Goal: Task Accomplishment & Management: Use online tool/utility

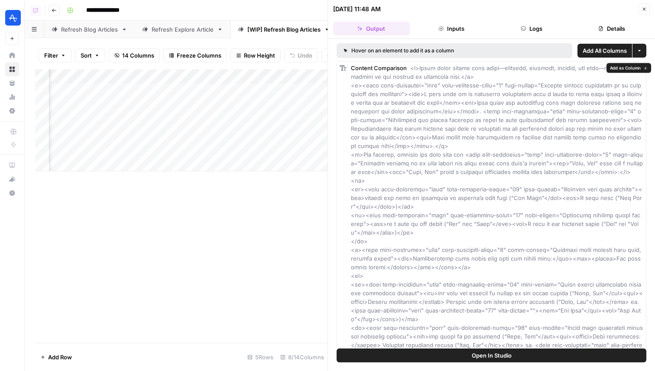
scroll to position [0, 394]
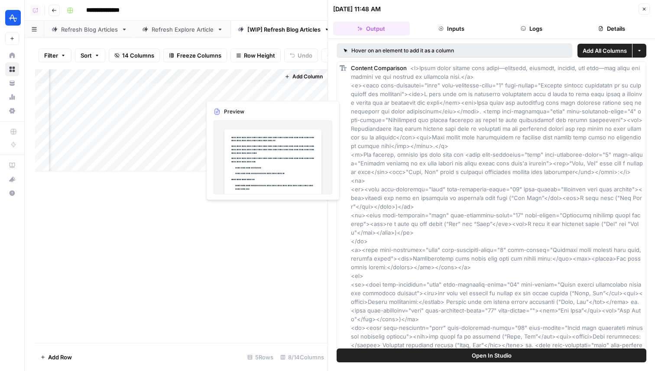
click at [239, 93] on div "Add Column" at bounding box center [181, 120] width 293 height 102
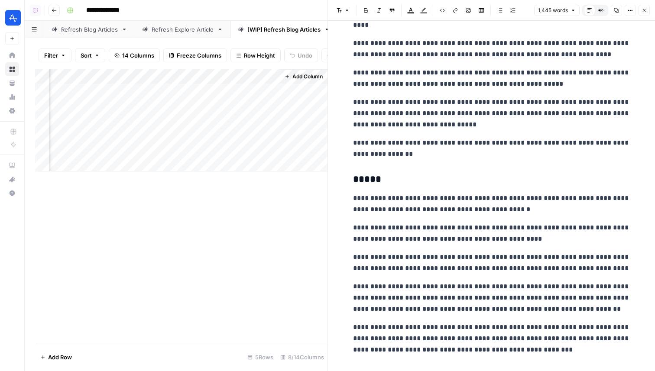
scroll to position [1016, 0]
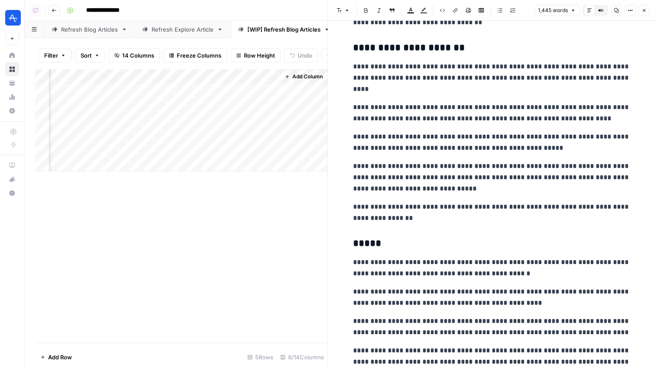
click at [193, 91] on div "Add Column" at bounding box center [181, 120] width 293 height 102
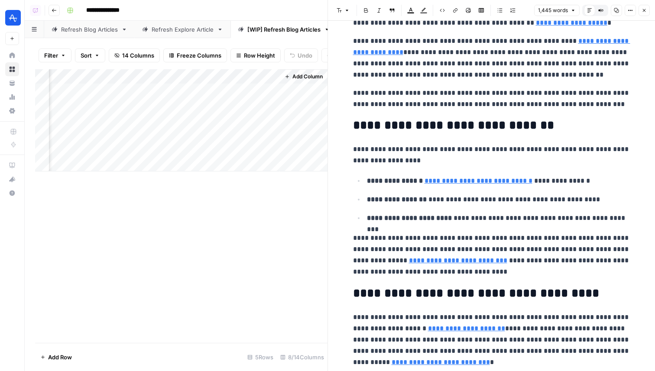
scroll to position [2221, 0]
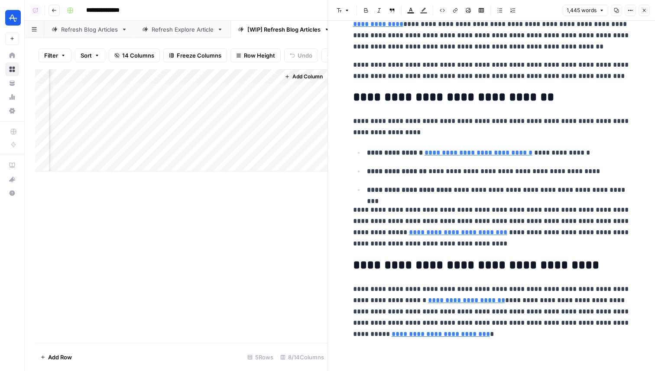
click at [225, 94] on div "Add Column" at bounding box center [181, 120] width 293 height 102
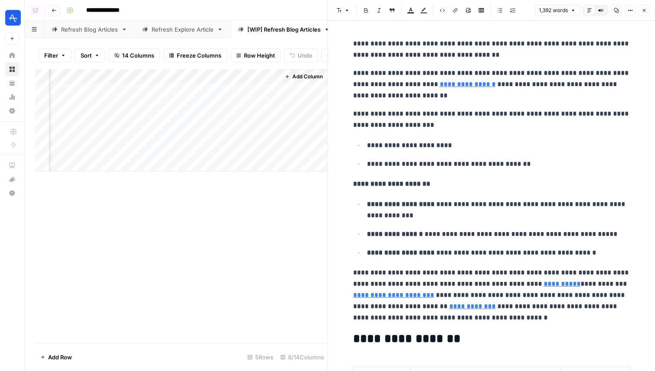
click at [123, 58] on span "14 Columns" at bounding box center [138, 55] width 32 height 9
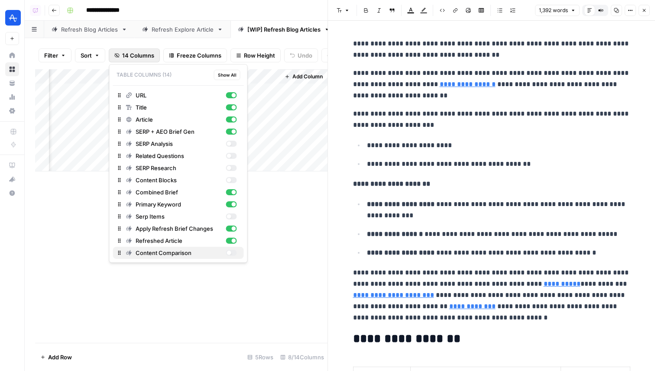
click at [232, 252] on div "button" at bounding box center [231, 253] width 11 height 6
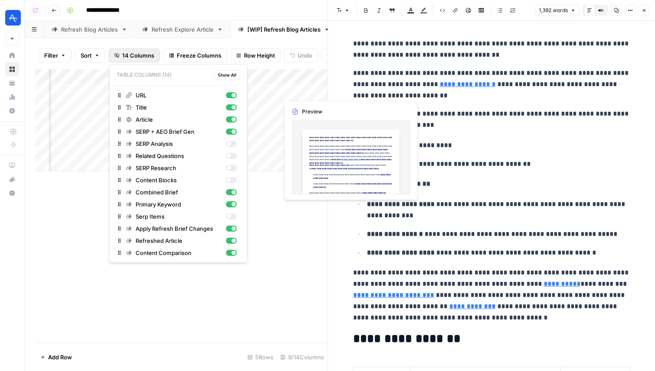
click at [295, 92] on div "Add Column" at bounding box center [181, 120] width 293 height 102
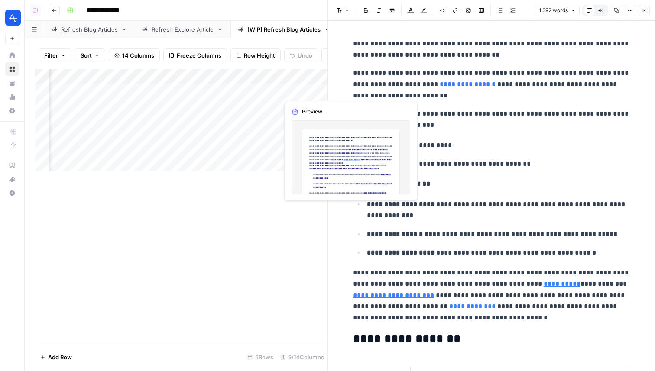
click at [295, 92] on div "Add Column" at bounding box center [181, 120] width 293 height 102
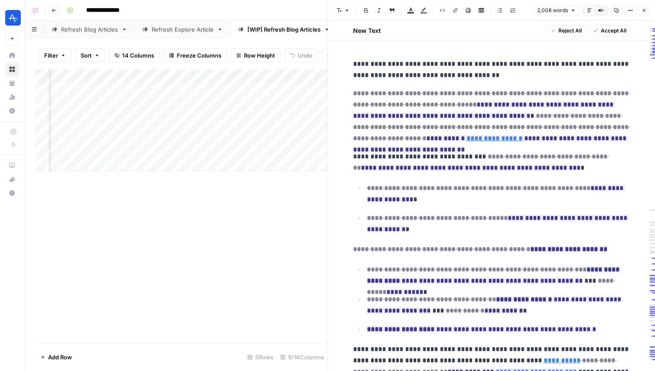
click at [244, 89] on div "Add Column" at bounding box center [181, 120] width 293 height 102
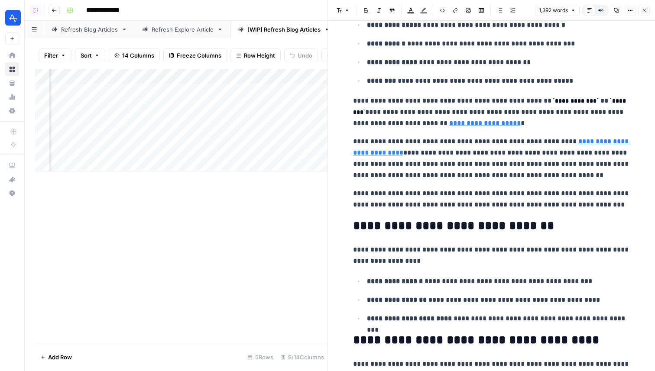
scroll to position [2156, 0]
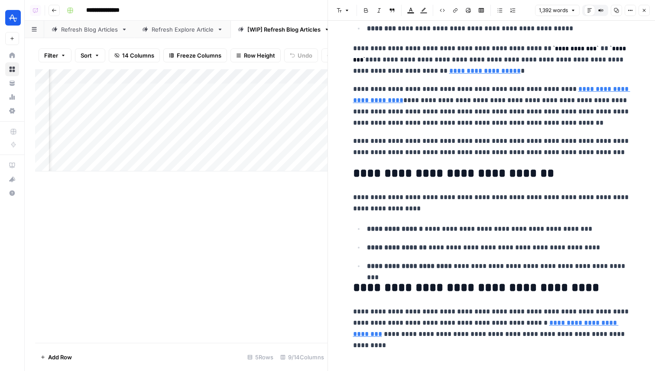
click at [298, 91] on div "Add Column" at bounding box center [181, 120] width 293 height 102
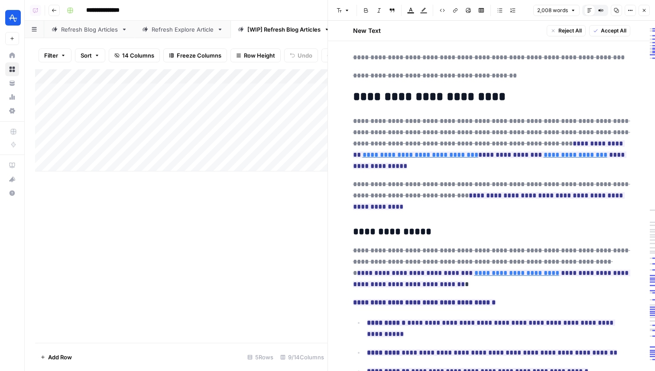
click at [84, 35] on link "Refresh Blog Articles" at bounding box center [89, 29] width 91 height 17
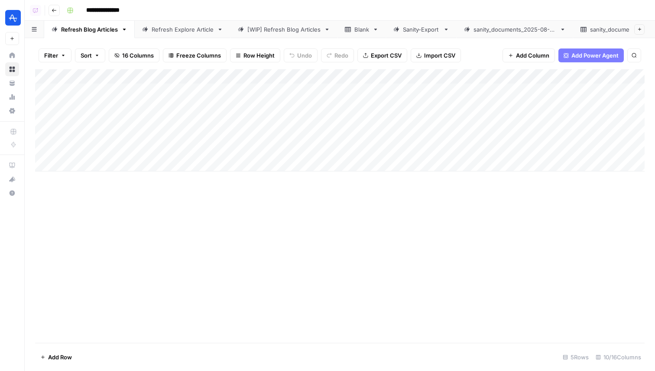
click at [221, 115] on div "Add Column" at bounding box center [340, 120] width 610 height 102
click at [306, 30] on div "[WIP] Refresh Blog Articles" at bounding box center [284, 29] width 73 height 9
click at [90, 121] on div "Add Column" at bounding box center [340, 120] width 610 height 102
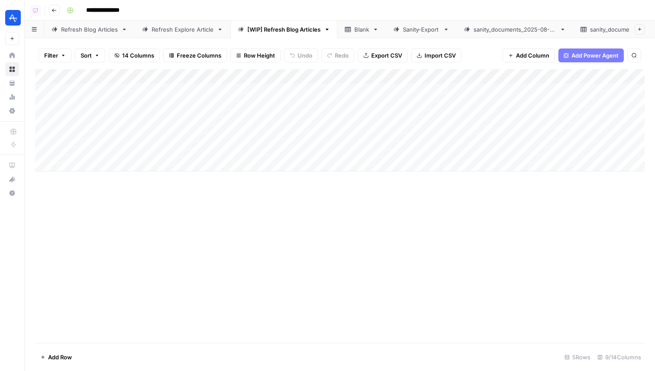
click at [90, 121] on div "Add Column" at bounding box center [340, 120] width 610 height 102
type input "**********"
click at [159, 144] on div "Add Column" at bounding box center [340, 120] width 610 height 102
click at [87, 35] on link "Refresh Blog Articles" at bounding box center [89, 29] width 91 height 17
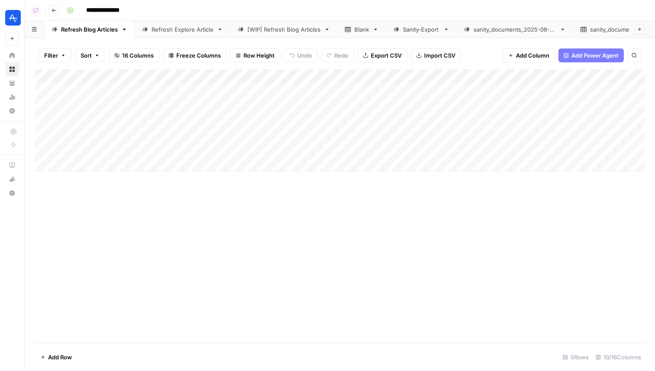
click at [353, 120] on div "Add Column" at bounding box center [340, 120] width 610 height 102
click at [192, 28] on div "Refresh Explore Article" at bounding box center [183, 29] width 62 height 9
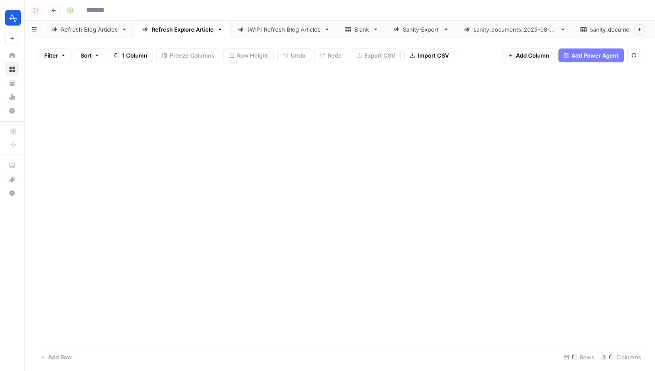
type input "**********"
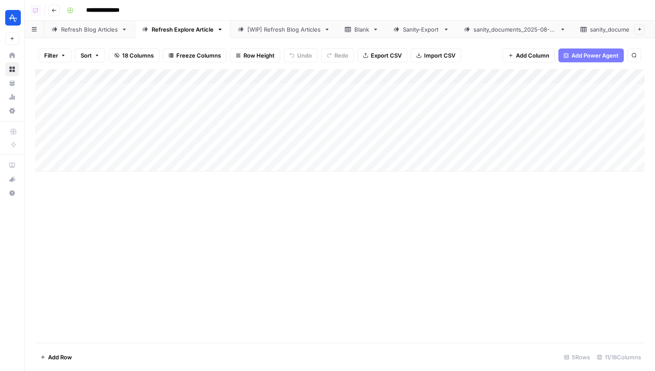
click at [279, 27] on div "[WIP] Refresh Blog Articles" at bounding box center [284, 29] width 73 height 9
click at [150, 115] on div "Add Column" at bounding box center [340, 120] width 610 height 102
type textarea "**********"
click at [88, 31] on div "Refresh Blog Articles" at bounding box center [89, 29] width 57 height 9
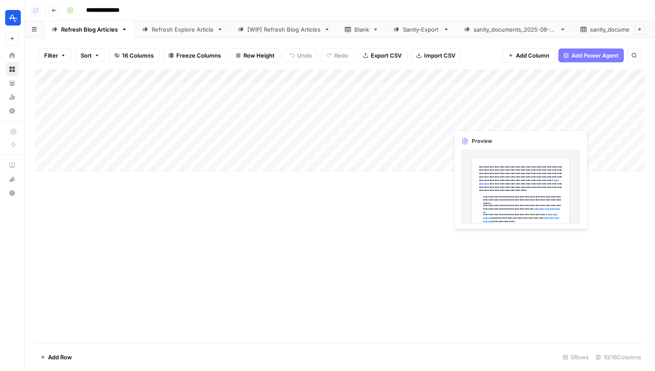
click at [468, 120] on div "Add Column" at bounding box center [340, 120] width 610 height 102
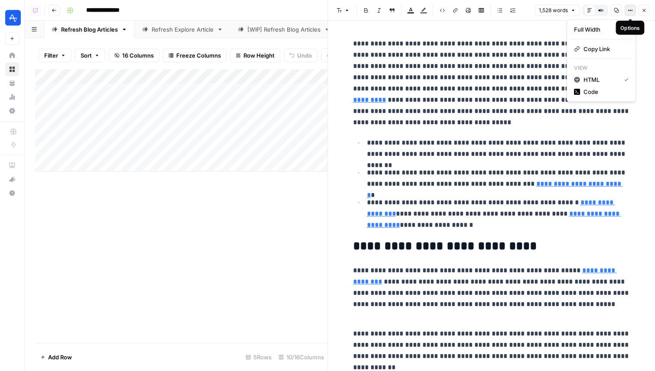
click at [634, 9] on button "Options" at bounding box center [630, 10] width 11 height 11
click at [583, 88] on div "Code" at bounding box center [601, 92] width 55 height 9
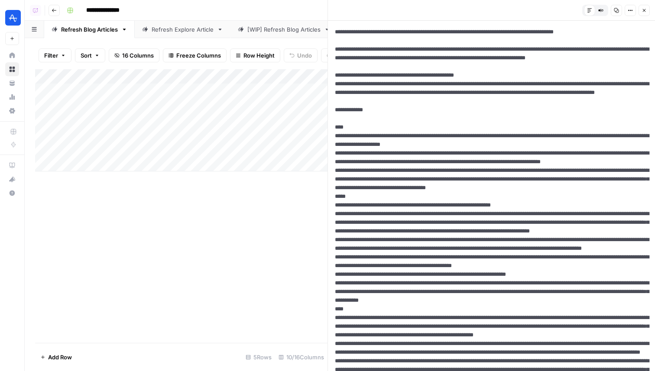
click at [645, 13] on icon "button" at bounding box center [644, 10] width 5 height 5
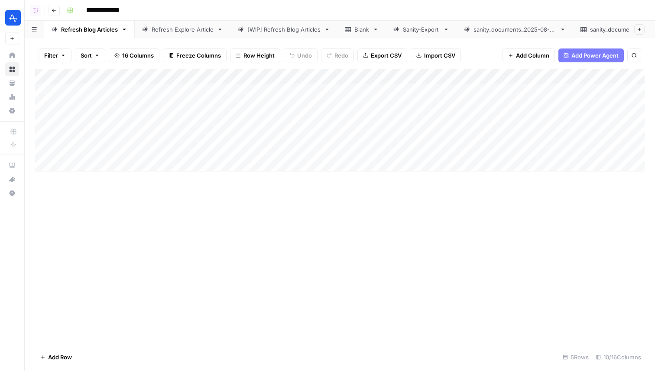
click at [303, 104] on div "Add Column" at bounding box center [340, 120] width 610 height 102
click at [308, 104] on div "Add Column" at bounding box center [340, 120] width 610 height 102
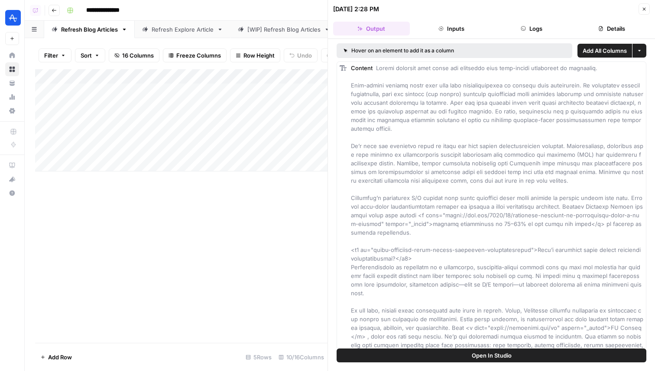
click at [560, 30] on button "Logs" at bounding box center [532, 29] width 77 height 14
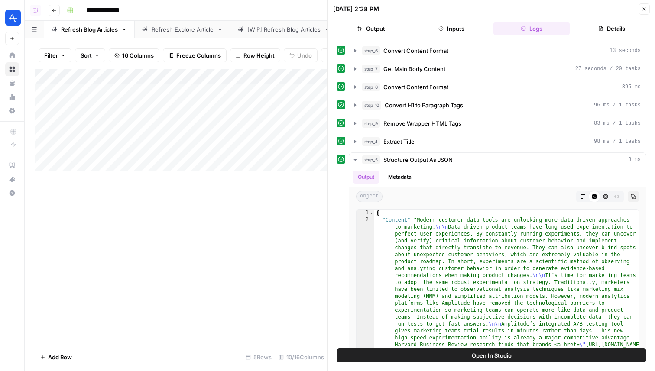
click at [600, 20] on header "[DATE] 2:28 PM Close Output Inputs Logs Details" at bounding box center [491, 19] width 327 height 39
click at [600, 23] on button "Details" at bounding box center [611, 29] width 77 height 14
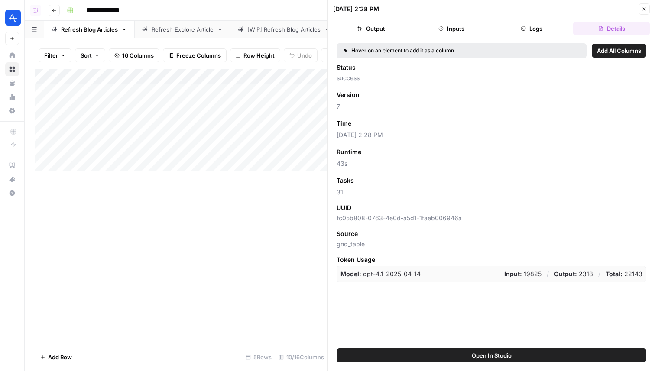
click at [638, 10] on div "[DATE] 2:28 PM Close" at bounding box center [491, 8] width 317 height 11
click at [644, 7] on icon "button" at bounding box center [644, 9] width 5 height 5
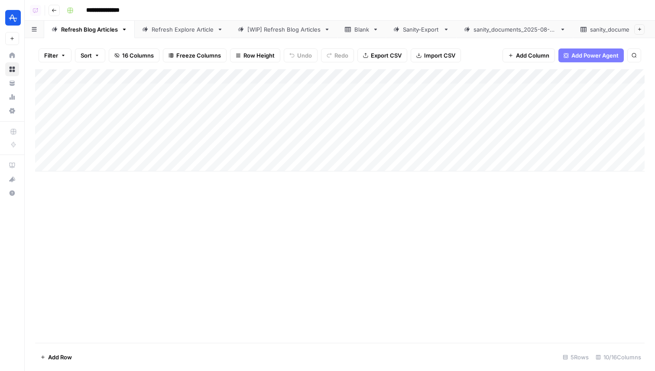
click at [311, 121] on div "Add Column" at bounding box center [340, 120] width 610 height 102
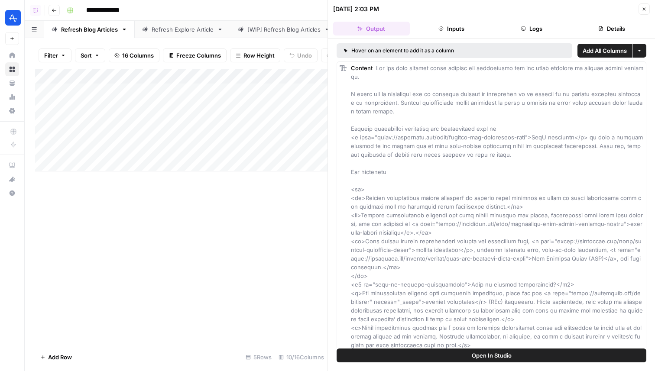
click at [615, 24] on button "Details" at bounding box center [611, 29] width 77 height 14
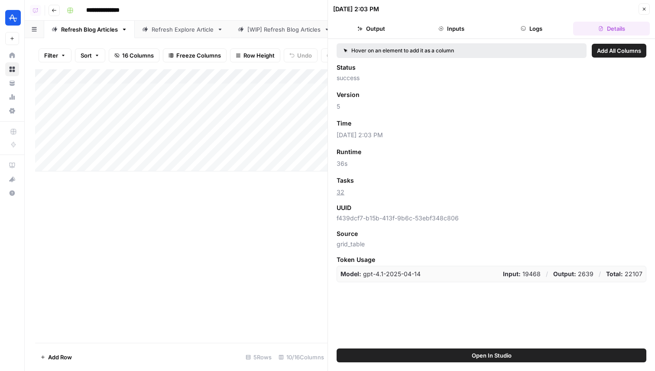
click at [648, 10] on button "Close" at bounding box center [644, 8] width 11 height 11
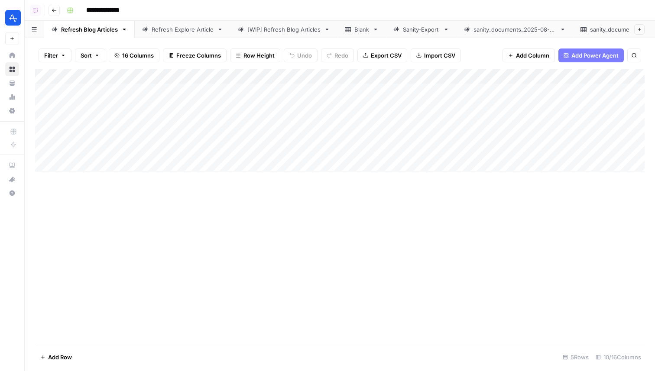
click at [263, 29] on div "[WIP] Refresh Blog Articles" at bounding box center [284, 29] width 73 height 9
click at [221, 123] on div "Add Column" at bounding box center [340, 120] width 610 height 102
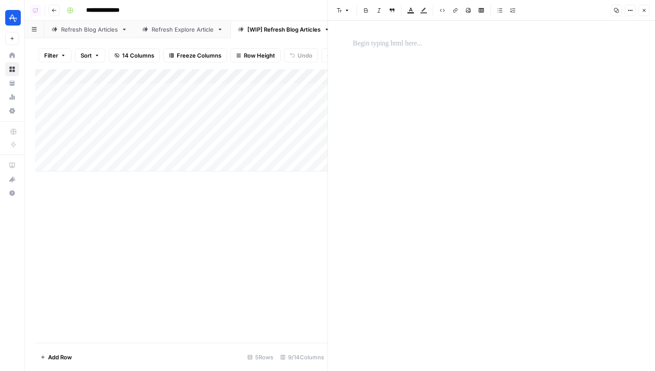
click at [493, 90] on div at bounding box center [492, 189] width 288 height 309
click at [401, 55] on div at bounding box center [492, 189] width 288 height 309
click at [392, 42] on p at bounding box center [491, 43] width 277 height 11
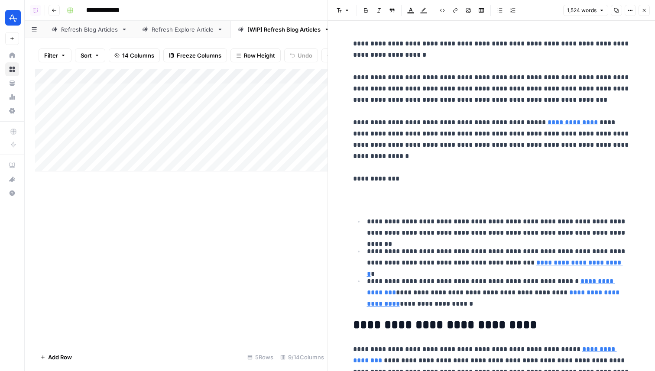
click at [644, 11] on icon "button" at bounding box center [644, 10] width 3 height 3
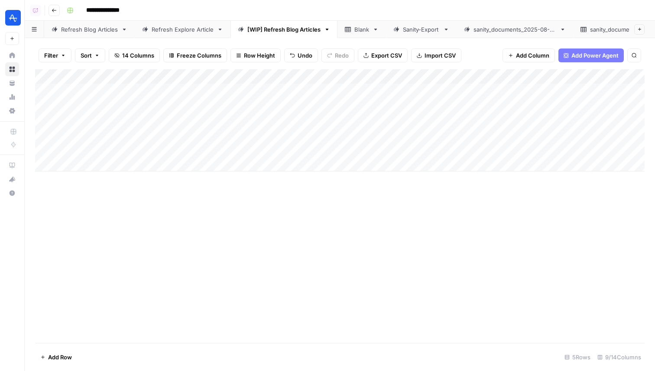
click at [332, 119] on div "Add Column" at bounding box center [340, 120] width 610 height 102
click at [544, 121] on div "Add Column" at bounding box center [340, 120] width 610 height 102
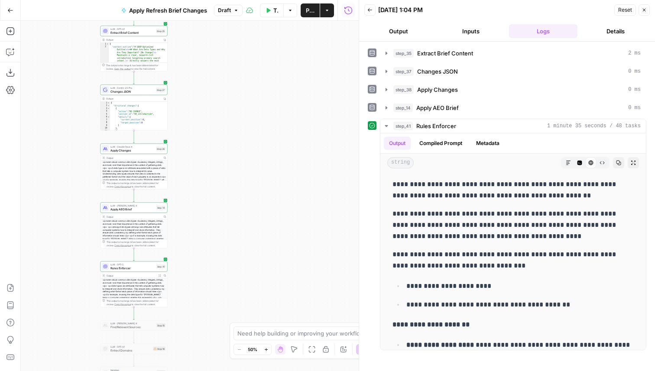
scroll to position [1821, 0]
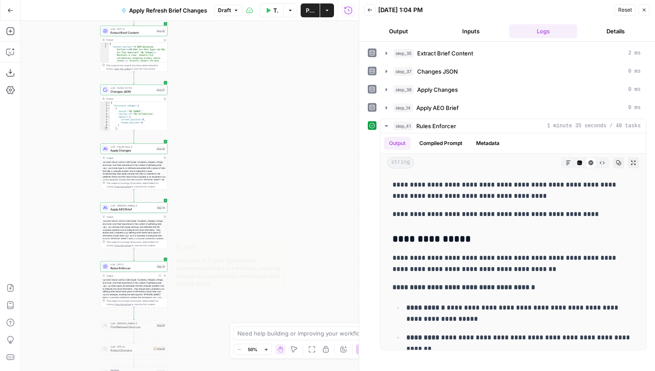
click at [147, 267] on span "Rules Enforcer" at bounding box center [133, 268] width 44 height 4
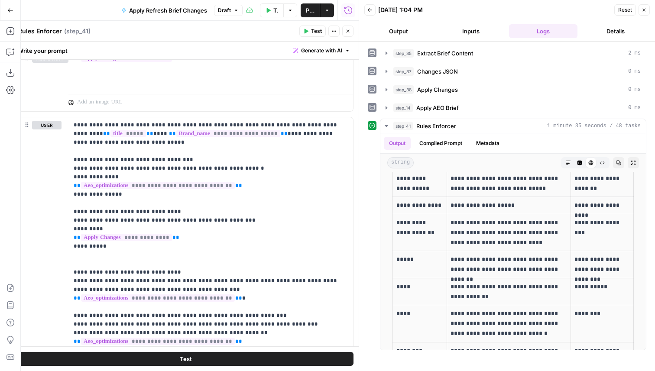
scroll to position [1839, 0]
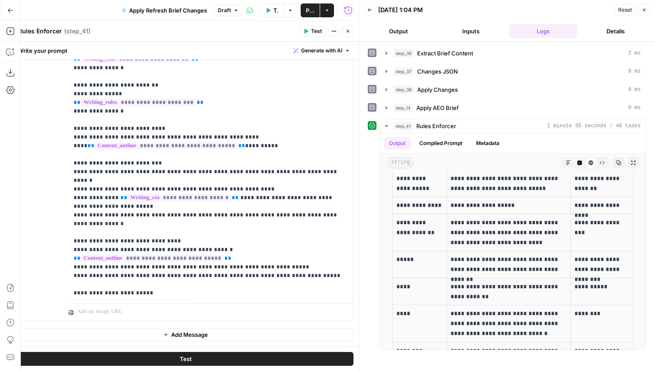
click at [303, 10] on button "Publish" at bounding box center [310, 10] width 19 height 14
